Goal: Book appointment/travel/reservation

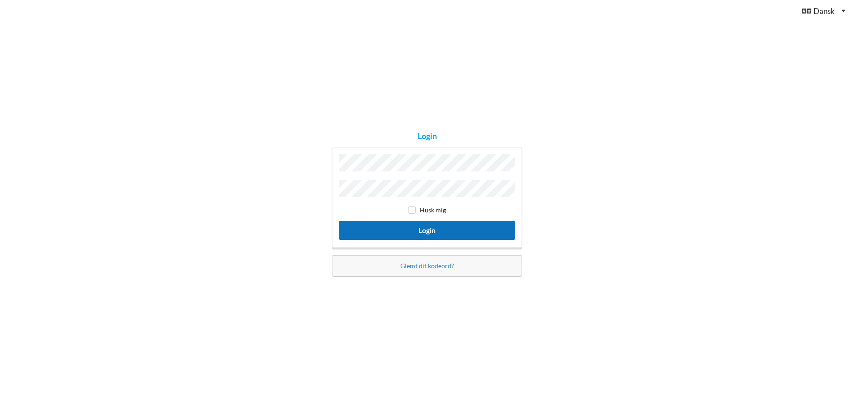
click at [426, 222] on button "Login" at bounding box center [427, 230] width 176 height 18
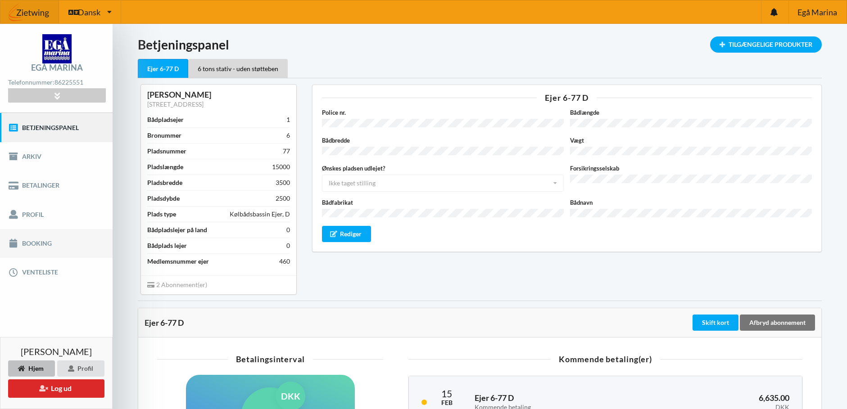
click at [43, 240] on link "Booking" at bounding box center [56, 243] width 113 height 29
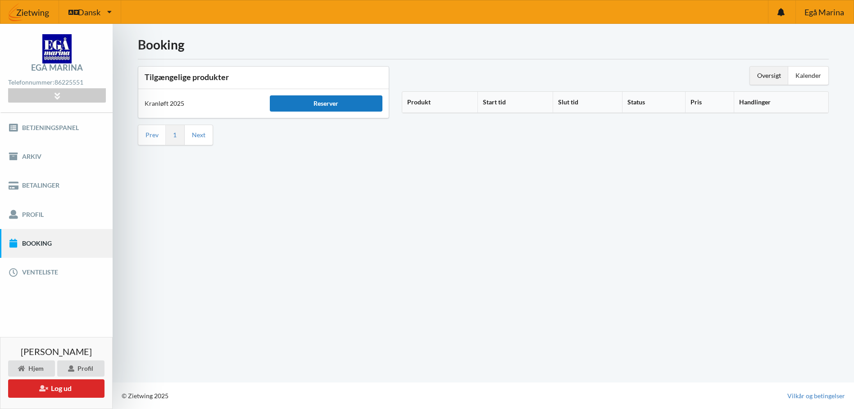
click at [353, 106] on div "Reserver" at bounding box center [326, 103] width 113 height 16
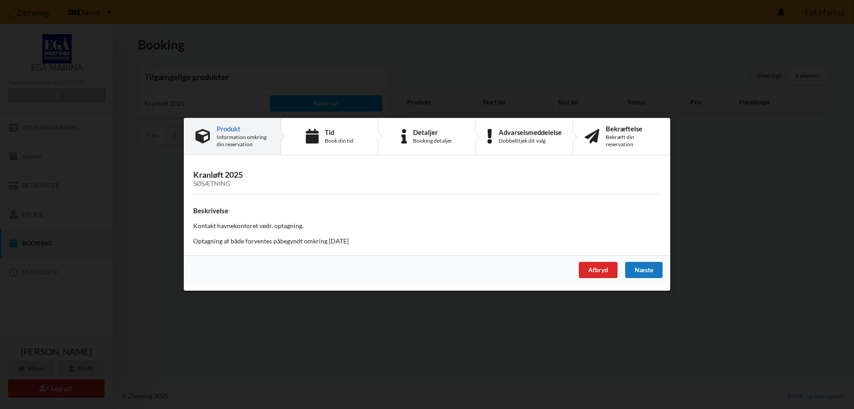
click at [647, 265] on div "Næste" at bounding box center [643, 270] width 37 height 16
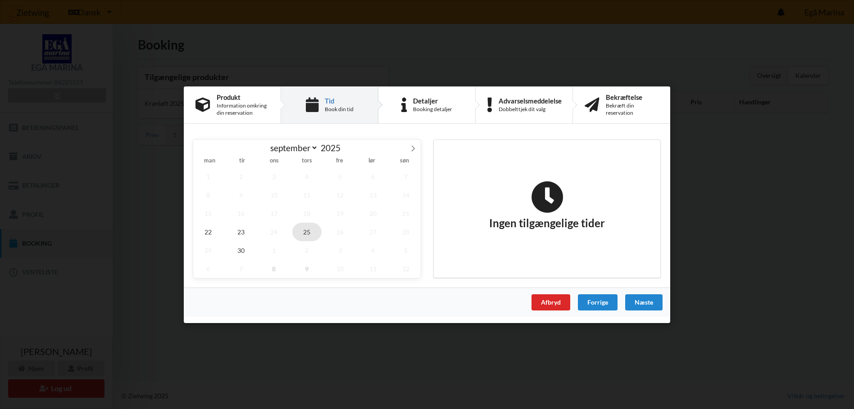
click at [308, 233] on span "25" at bounding box center [307, 231] width 30 height 18
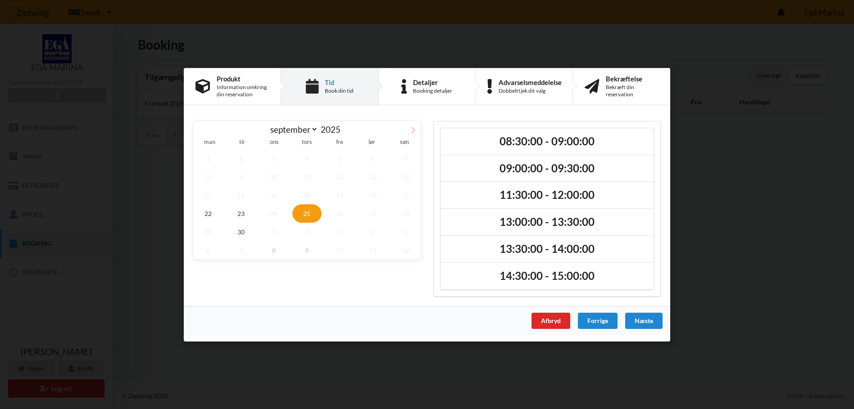
click at [412, 127] on icon at bounding box center [413, 130] width 6 height 6
click at [204, 130] on span at bounding box center [200, 128] width 15 height 15
click at [275, 249] on span "8" at bounding box center [274, 250] width 30 height 18
select select "9"
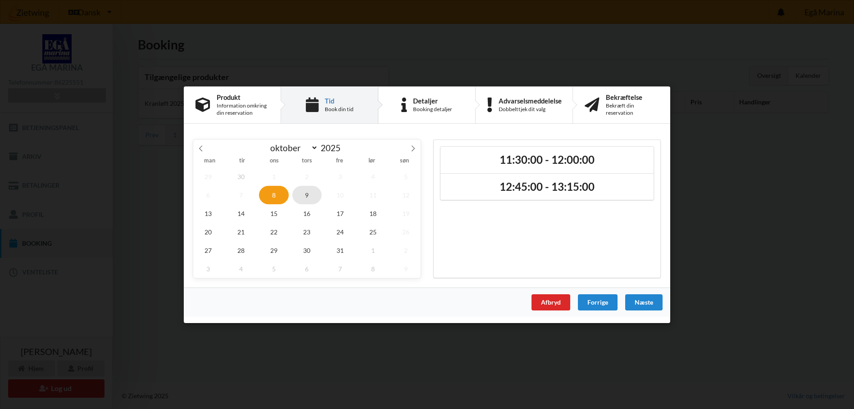
click at [307, 192] on span "9" at bounding box center [307, 195] width 30 height 18
click at [277, 192] on span "8" at bounding box center [274, 195] width 30 height 18
click at [296, 190] on span "9" at bounding box center [307, 195] width 30 height 18
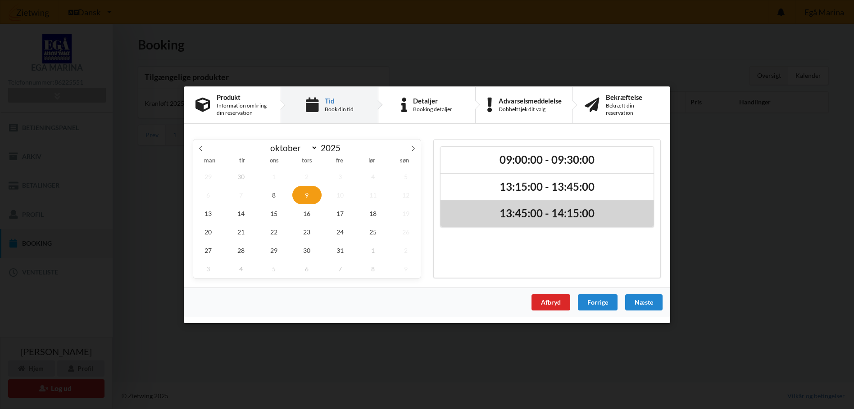
click at [599, 217] on h2 "13:45:00 - 14:15:00" at bounding box center [547, 214] width 200 height 14
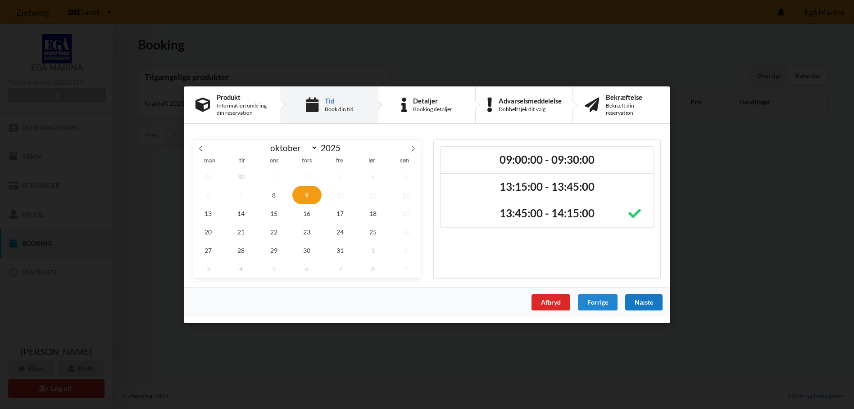
click at [630, 300] on div "Næste" at bounding box center [643, 302] width 37 height 16
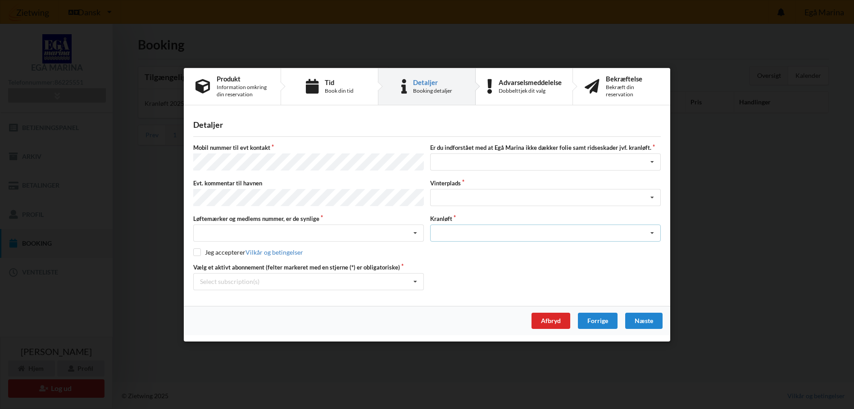
click at [654, 233] on icon at bounding box center [652, 233] width 14 height 17
click at [597, 319] on div "Forrige" at bounding box center [598, 320] width 40 height 16
select select "9"
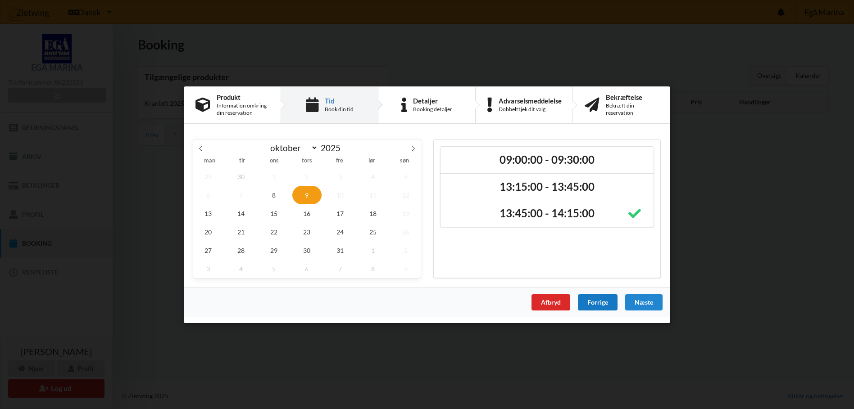
click at [597, 301] on div "Forrige" at bounding box center [598, 302] width 40 height 16
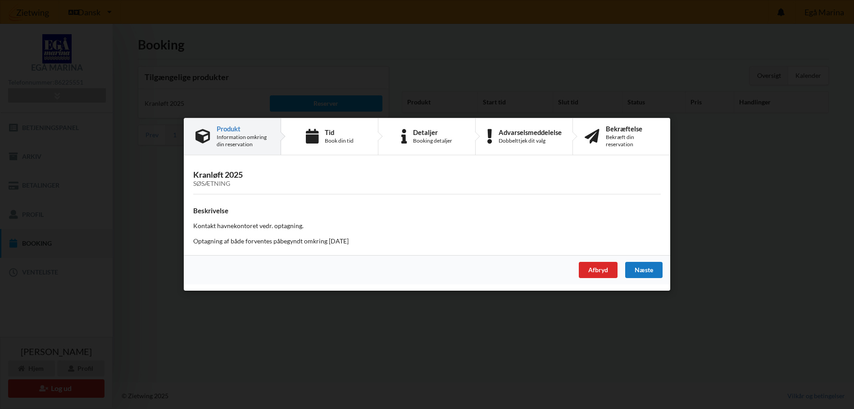
click at [639, 268] on div "Næste" at bounding box center [643, 270] width 37 height 16
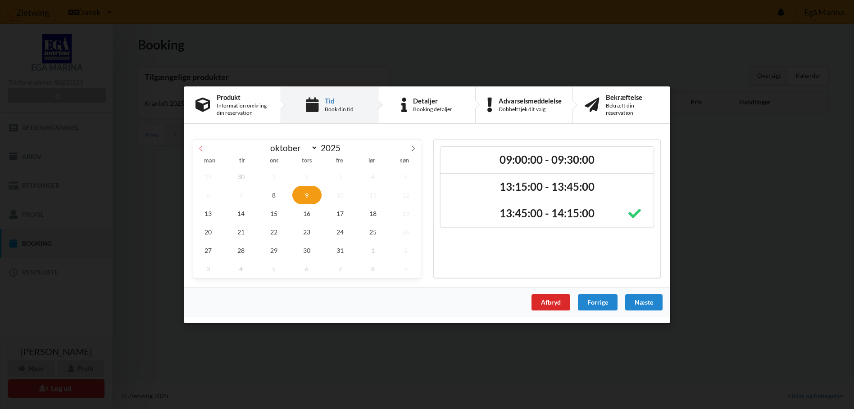
click at [203, 149] on icon at bounding box center [201, 148] width 6 height 6
select select "8"
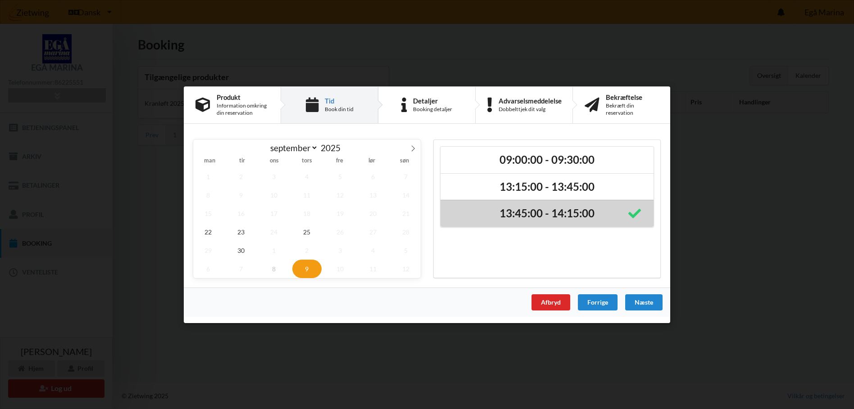
click at [631, 208] on icon at bounding box center [634, 214] width 13 height 18
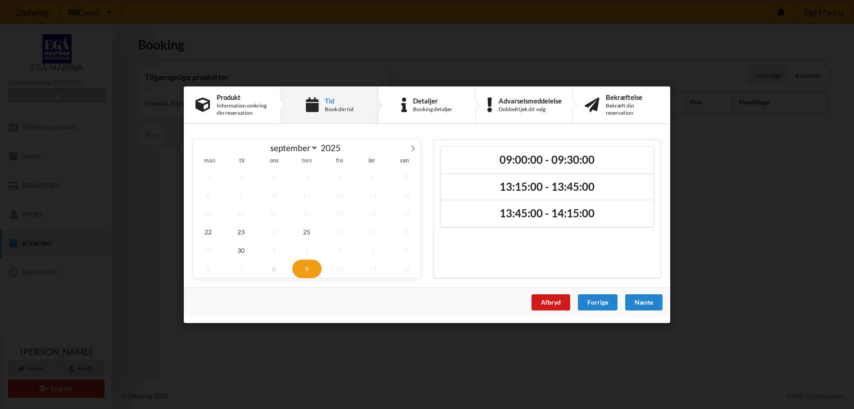
click at [547, 298] on div "Afbryd" at bounding box center [550, 302] width 39 height 16
